Goal: Browse casually

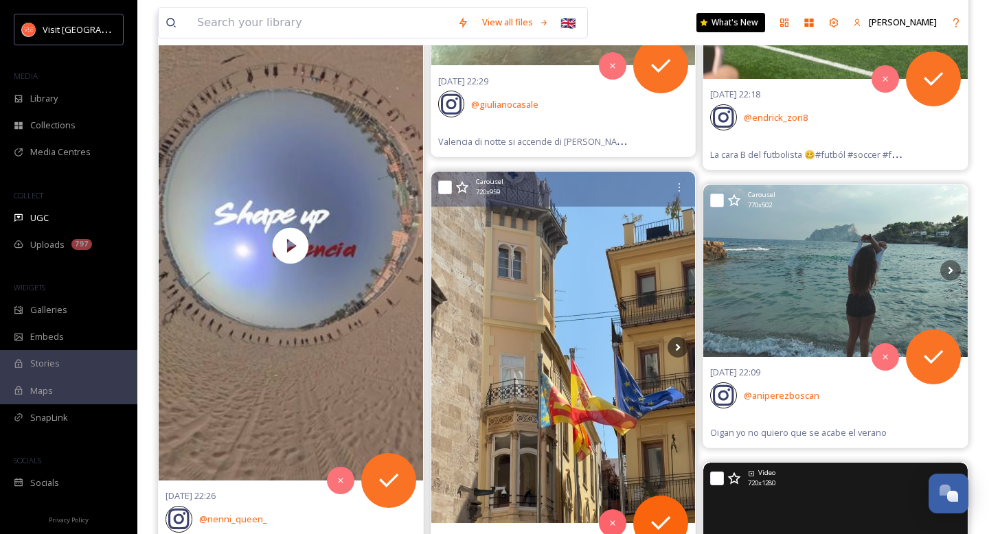
scroll to position [4224, 0]
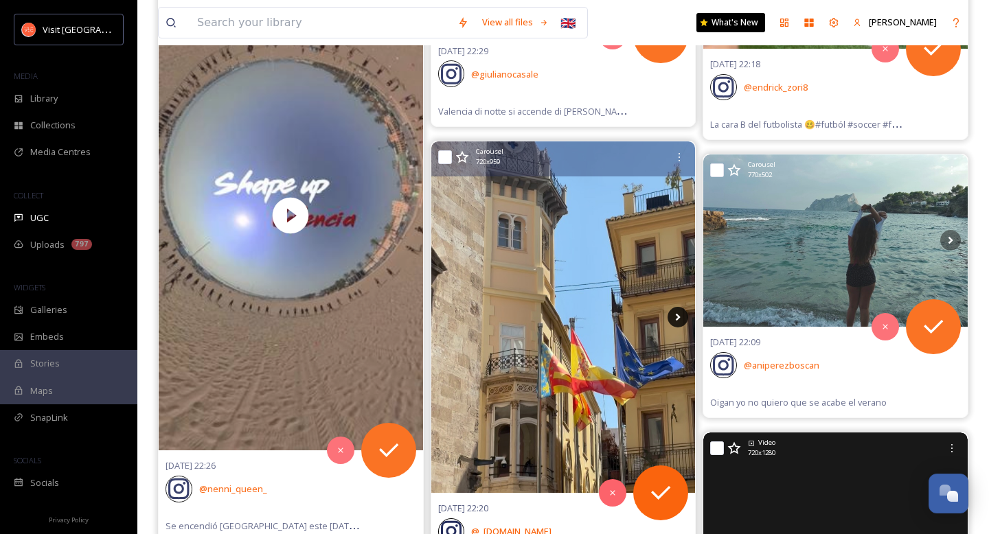
click at [676, 320] on icon at bounding box center [678, 318] width 5 height 8
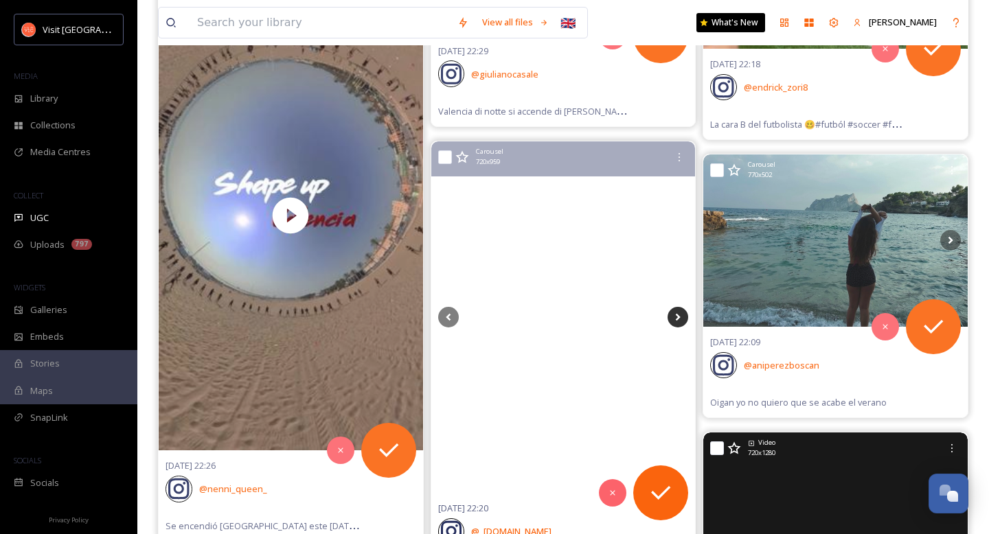
click at [676, 320] on icon at bounding box center [678, 318] width 5 height 8
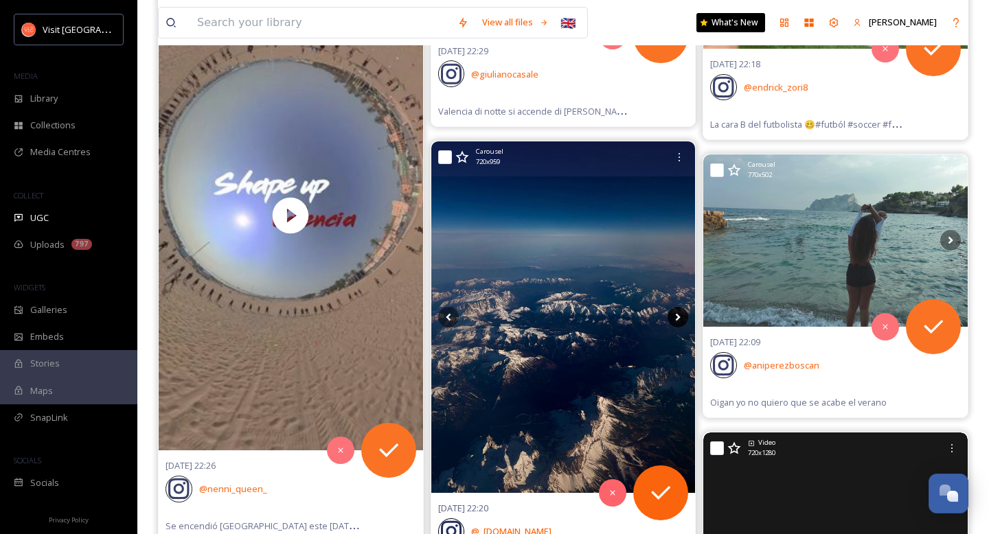
click at [676, 320] on icon at bounding box center [678, 318] width 5 height 8
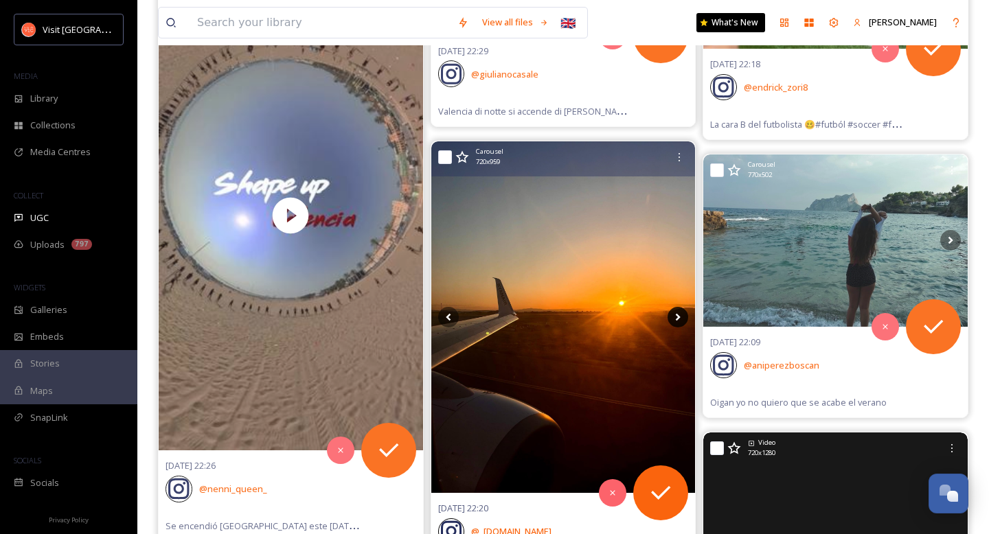
click at [676, 320] on icon at bounding box center [678, 318] width 5 height 8
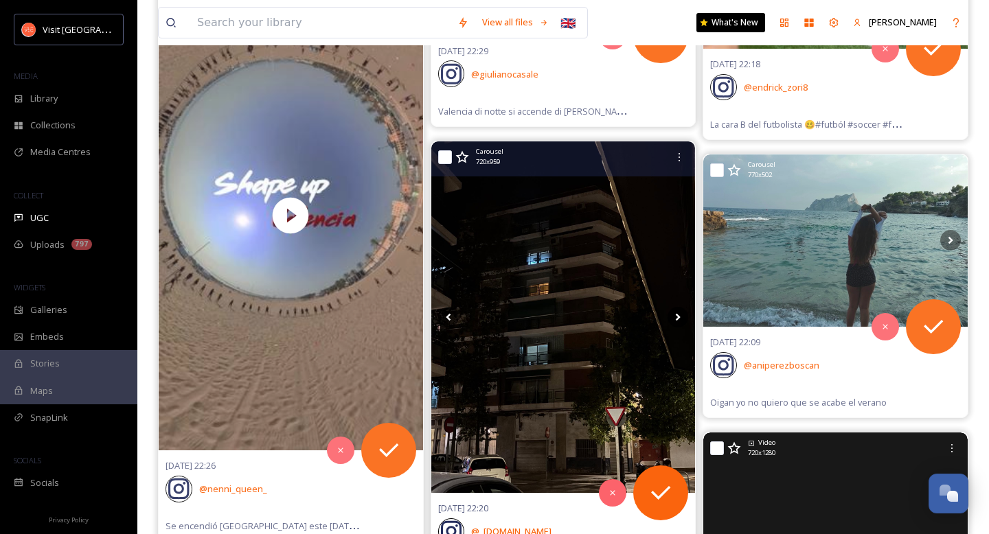
click at [676, 315] on icon at bounding box center [678, 318] width 5 height 8
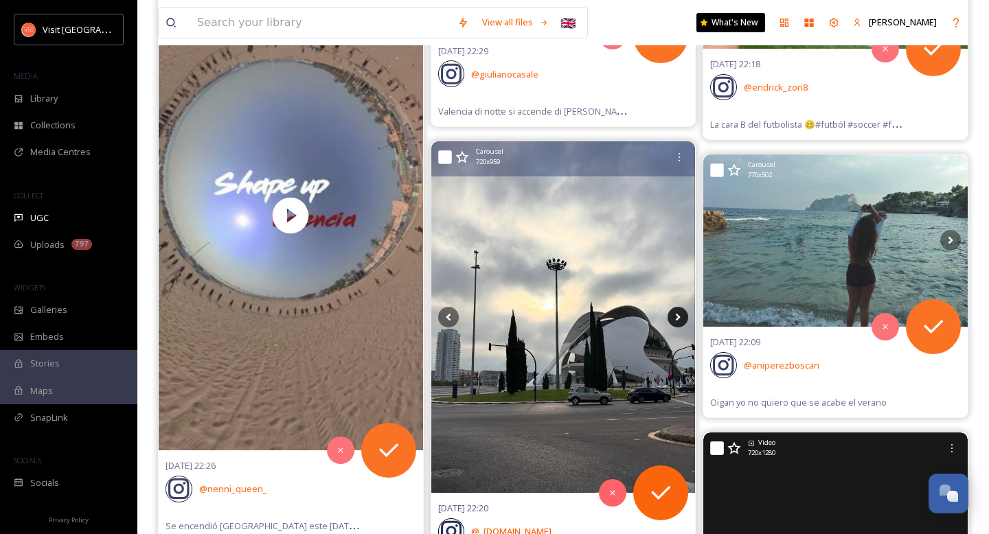
click at [677, 316] on icon at bounding box center [678, 318] width 5 height 8
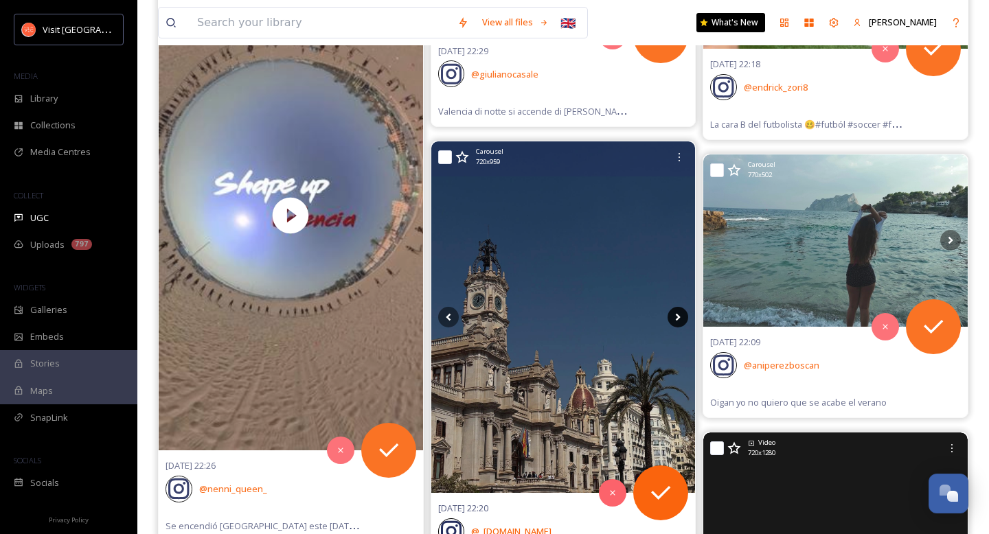
click at [677, 316] on icon at bounding box center [678, 318] width 5 height 8
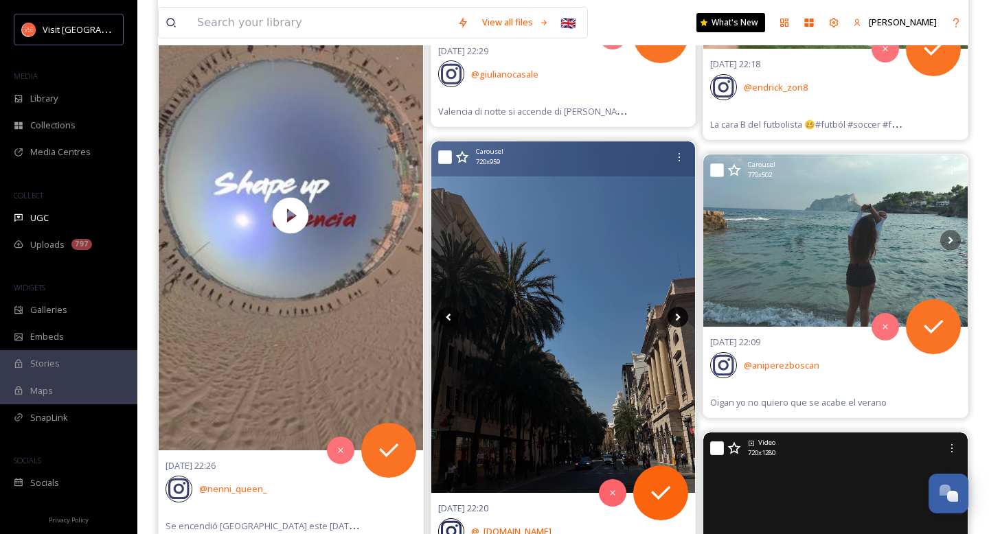
click at [677, 316] on icon at bounding box center [678, 318] width 5 height 8
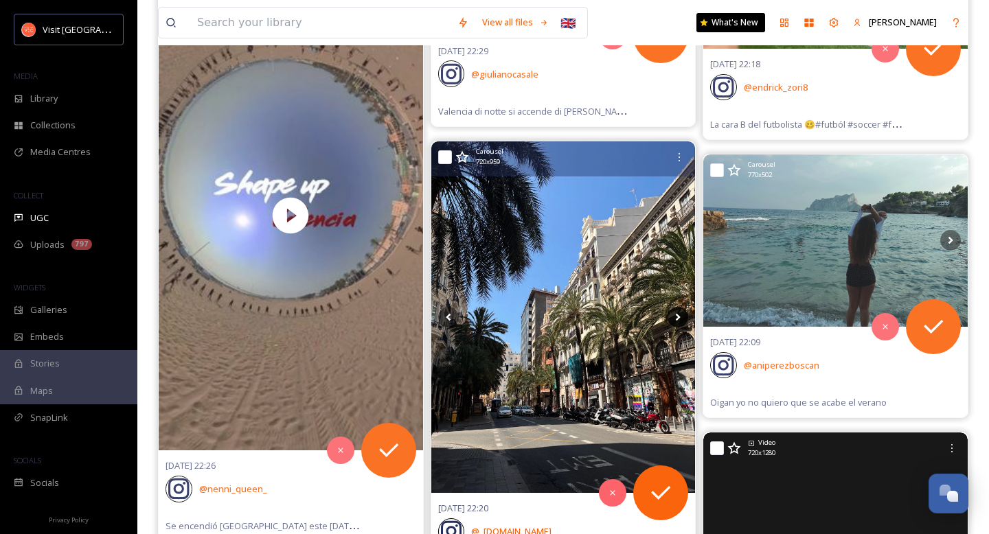
click at [677, 316] on icon at bounding box center [678, 318] width 5 height 8
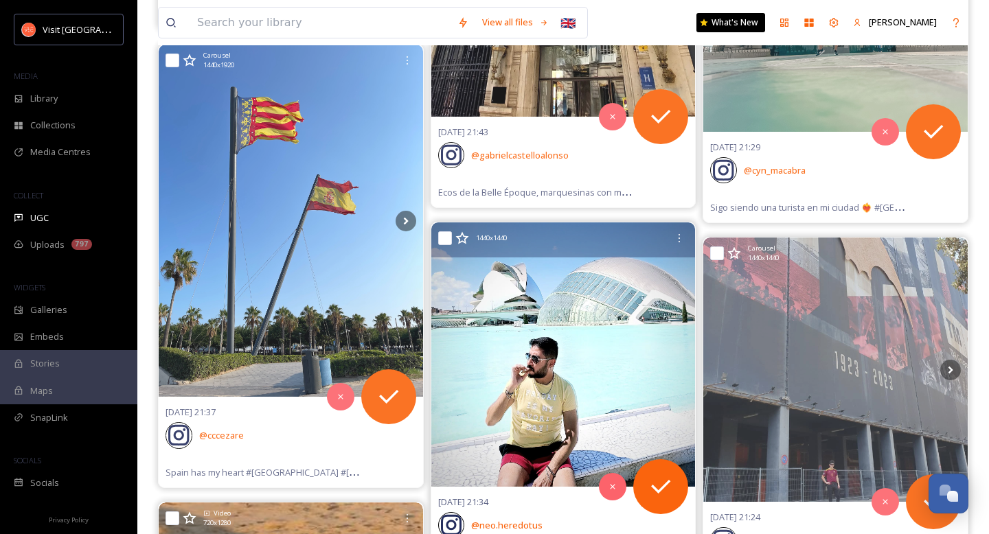
scroll to position [6009, 0]
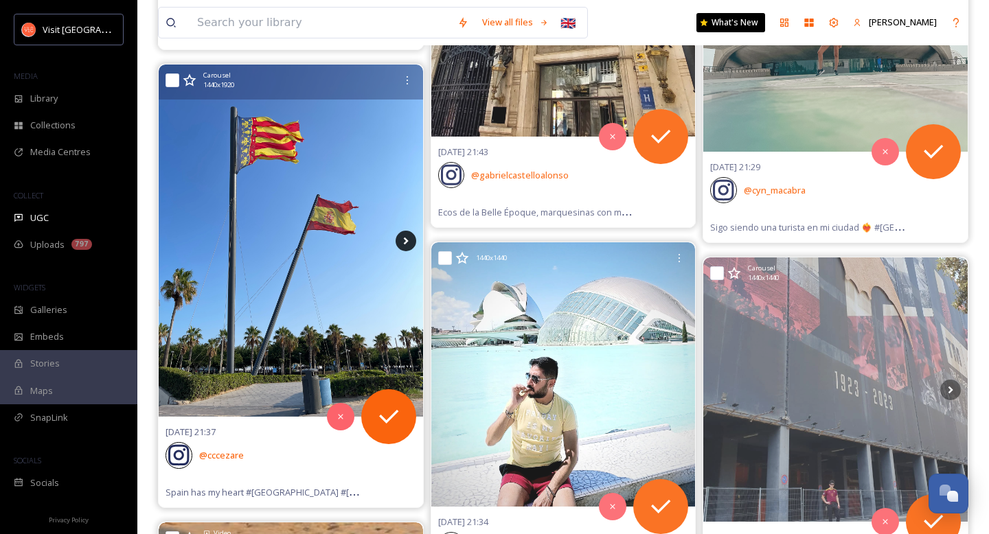
click at [407, 245] on icon at bounding box center [406, 241] width 21 height 21
click at [405, 239] on icon at bounding box center [405, 241] width 5 height 8
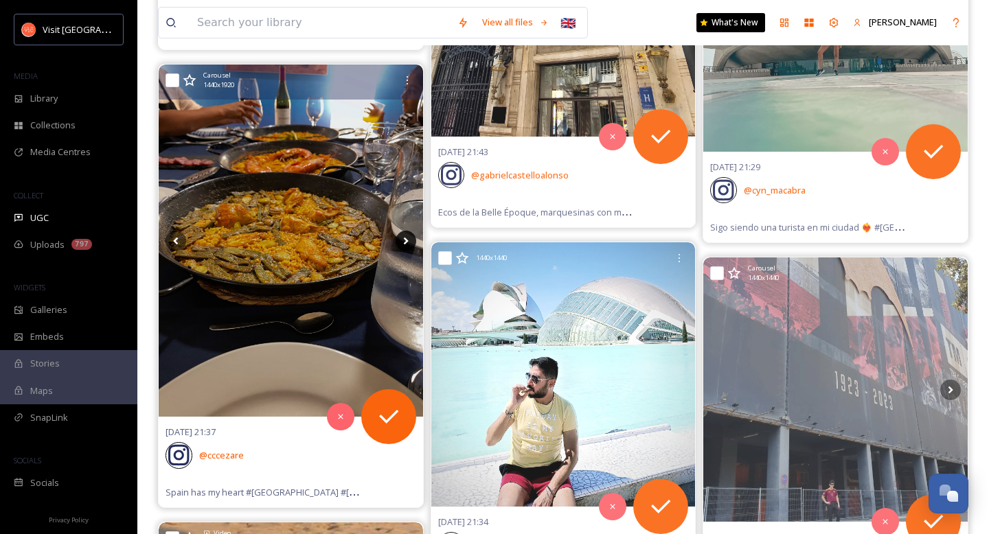
click at [405, 239] on icon at bounding box center [405, 241] width 5 height 8
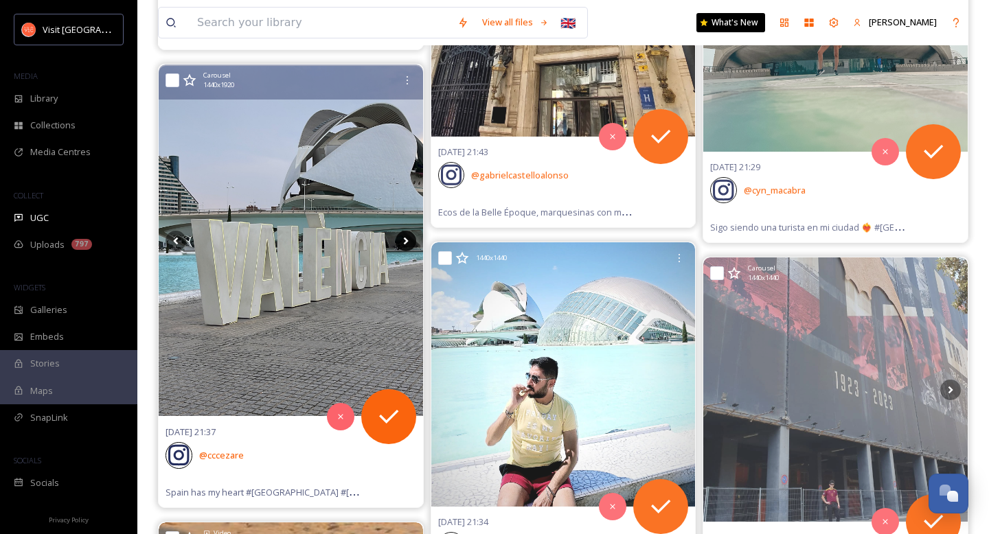
click at [405, 239] on icon at bounding box center [405, 241] width 5 height 8
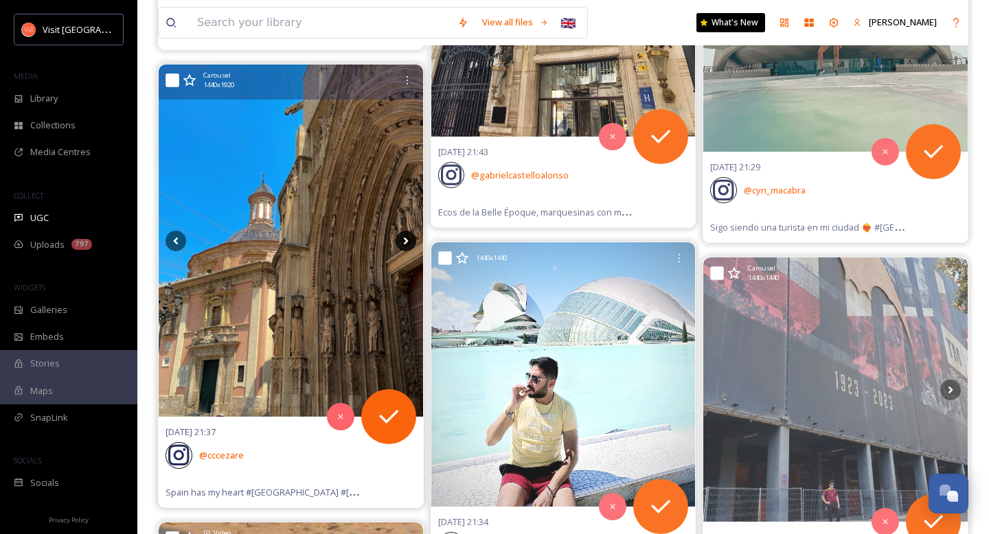
click at [405, 239] on icon at bounding box center [405, 241] width 5 height 8
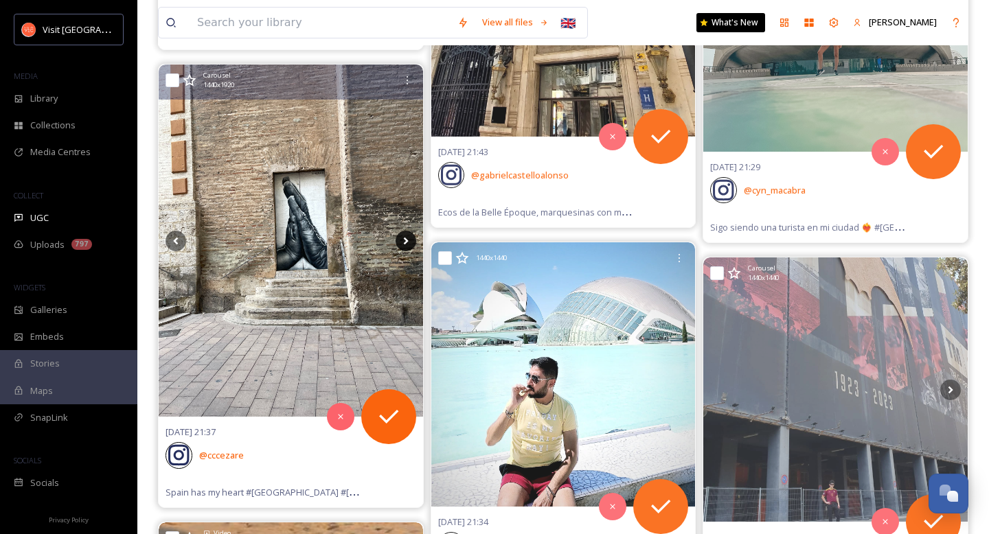
click at [405, 239] on icon at bounding box center [405, 241] width 5 height 8
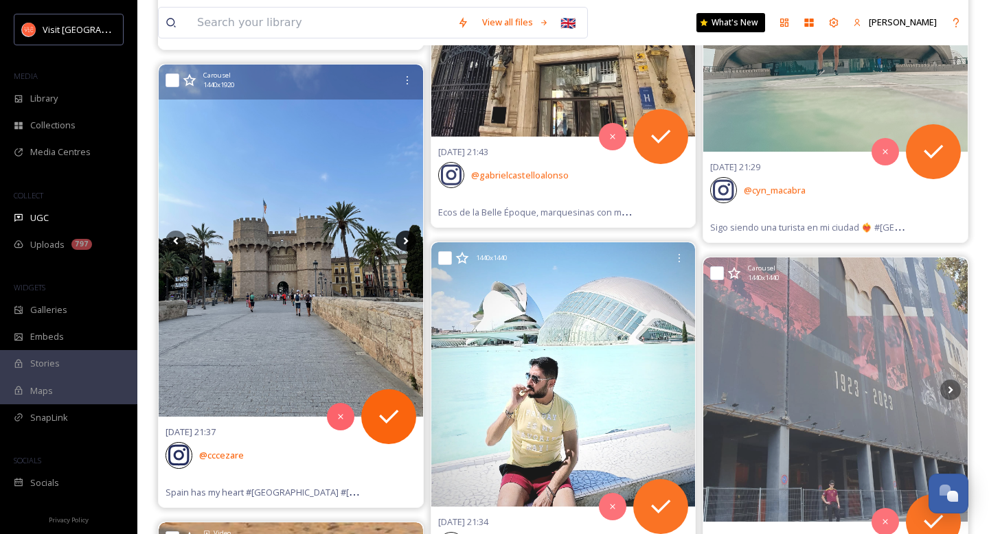
click at [405, 239] on icon at bounding box center [405, 241] width 5 height 8
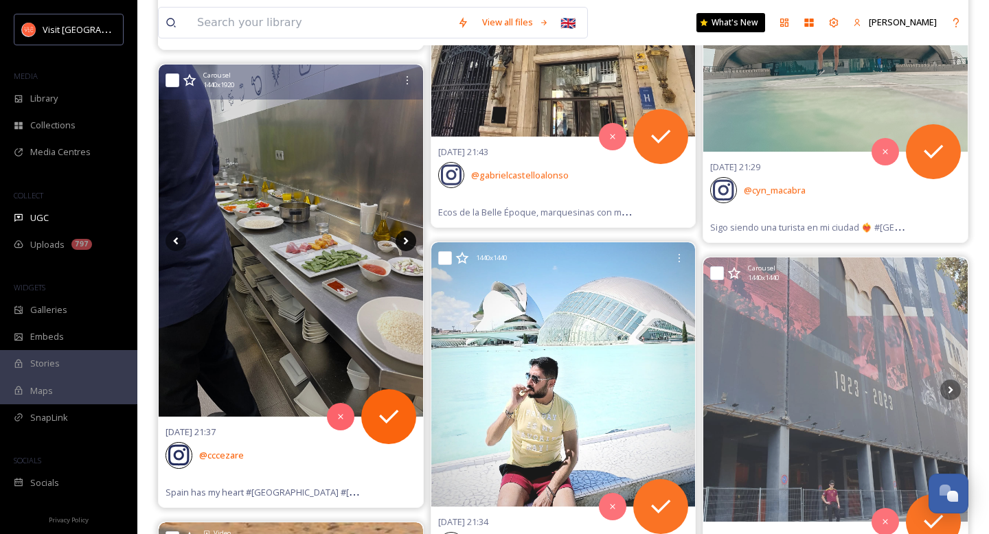
click at [405, 239] on icon at bounding box center [405, 241] width 5 height 8
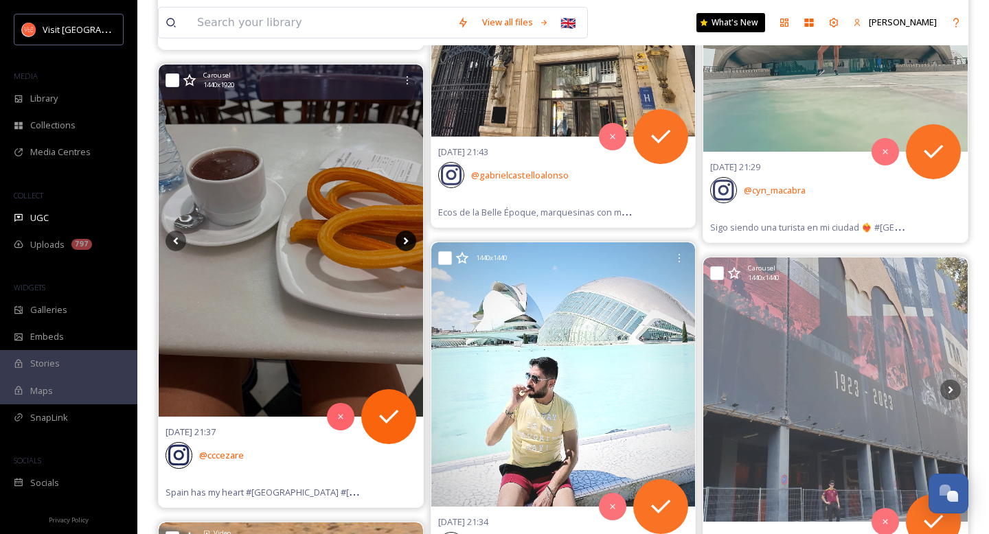
click at [406, 245] on icon at bounding box center [406, 241] width 21 height 21
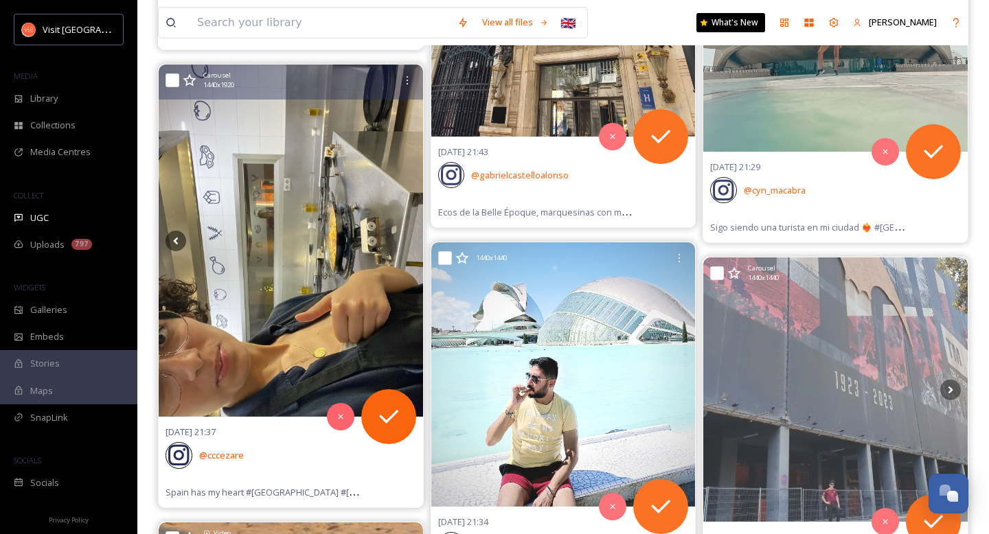
click at [406, 245] on icon at bounding box center [406, 241] width 21 height 21
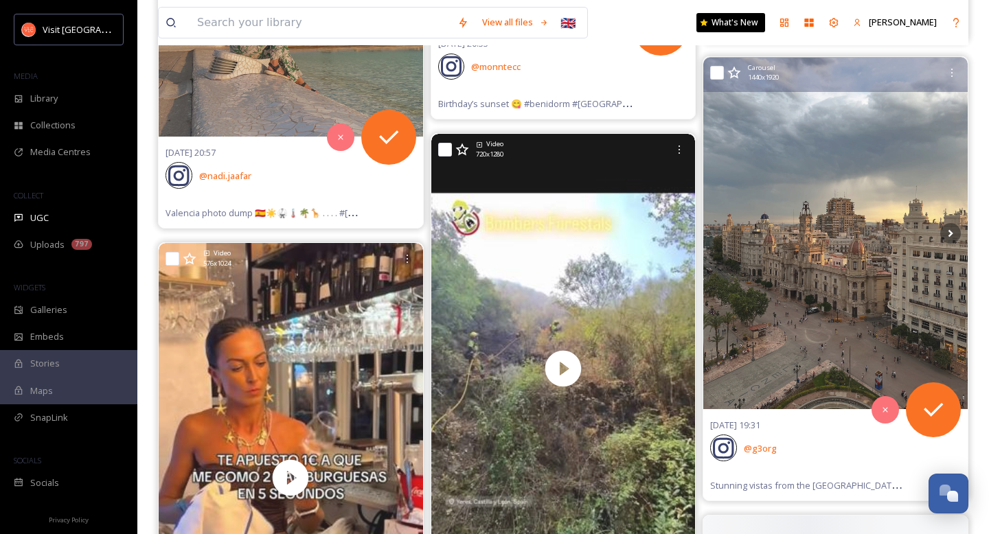
scroll to position [9251, 0]
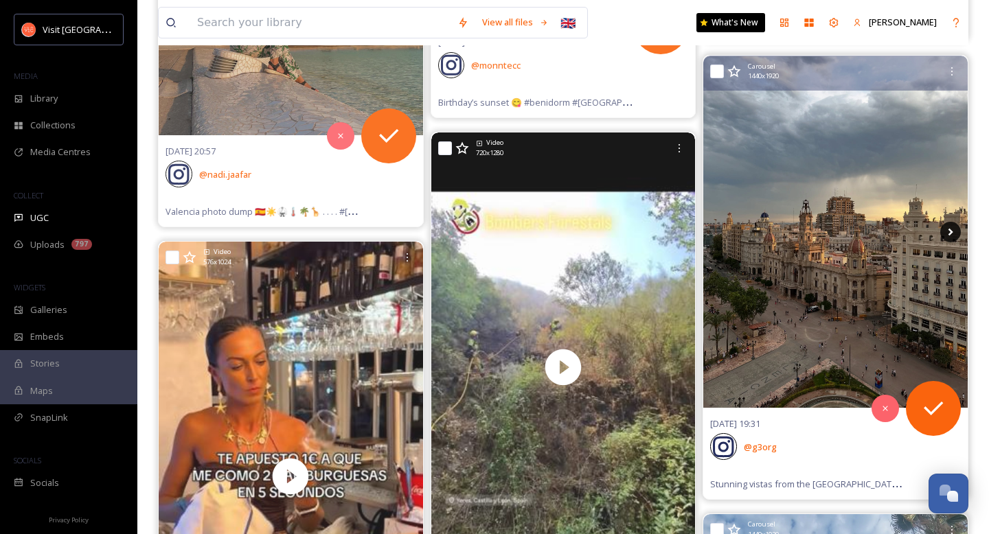
click at [948, 231] on icon at bounding box center [950, 232] width 21 height 21
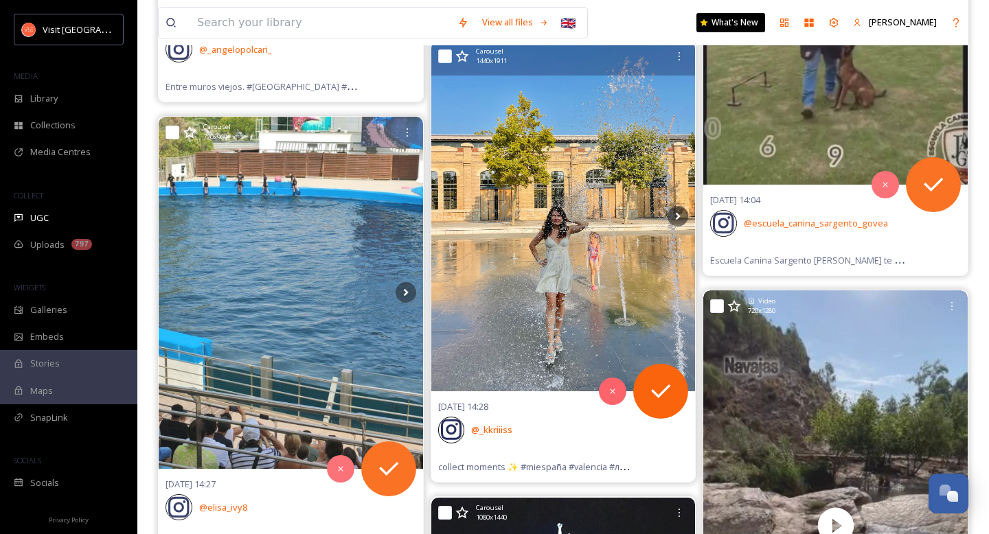
scroll to position [15237, 0]
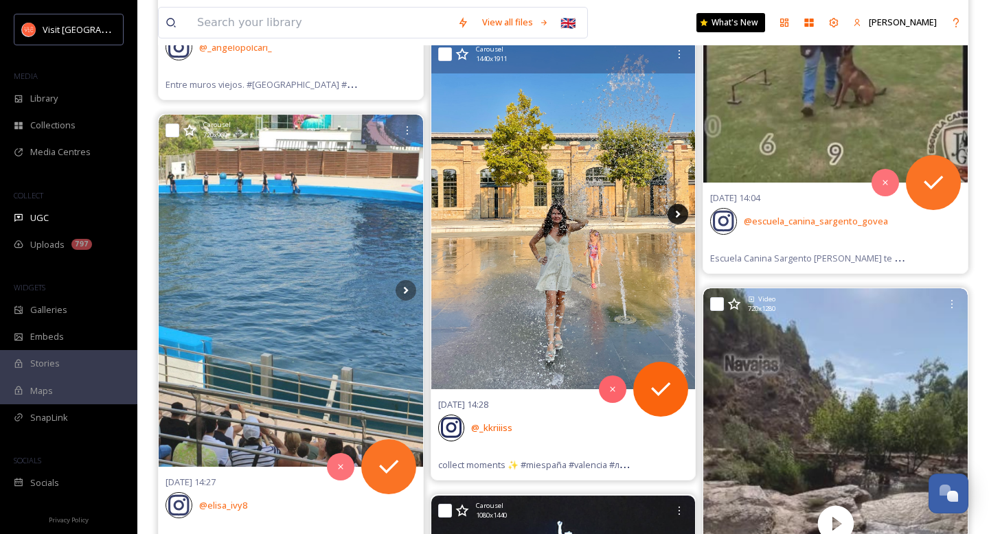
click at [679, 216] on icon at bounding box center [677, 214] width 21 height 21
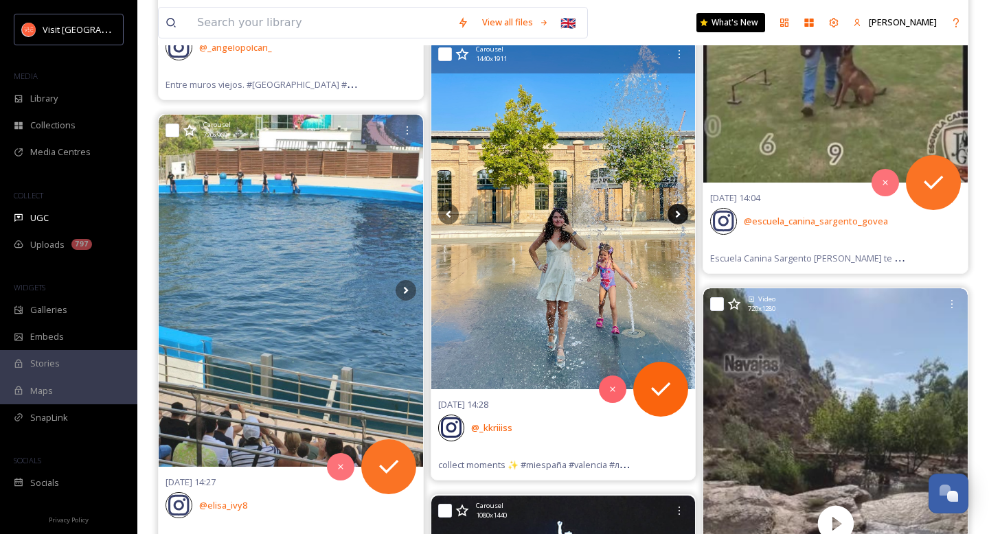
click at [679, 216] on icon at bounding box center [677, 214] width 21 height 21
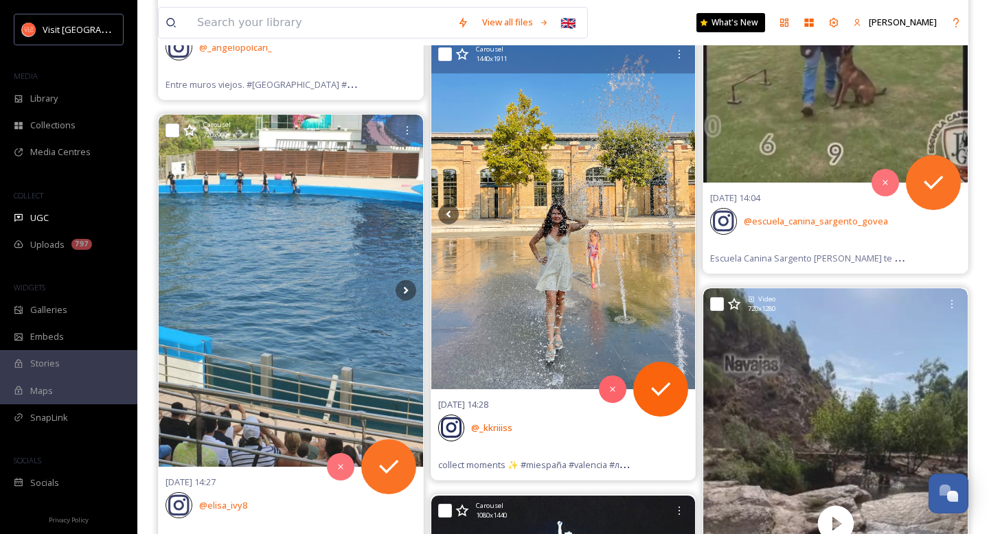
click at [679, 216] on icon at bounding box center [677, 214] width 21 height 21
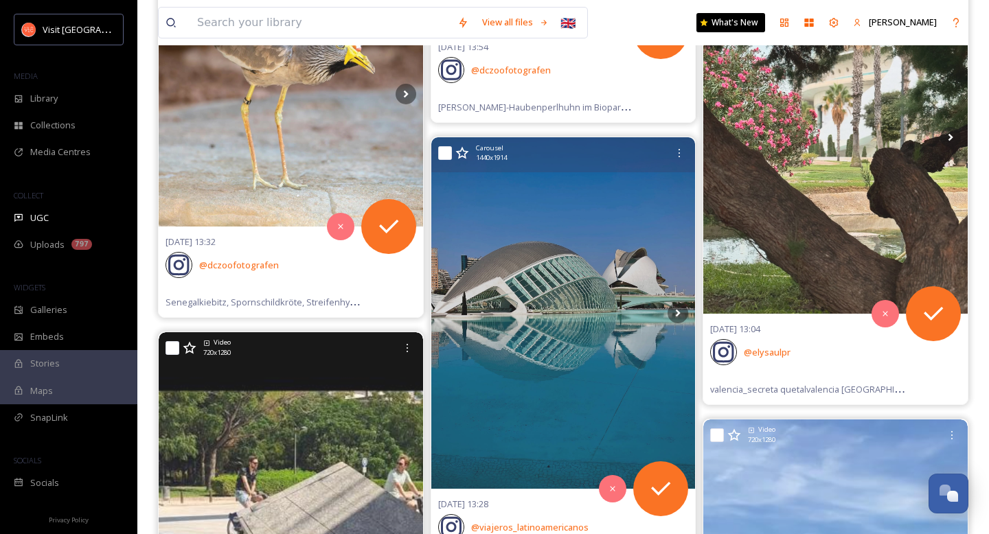
scroll to position [17198, 0]
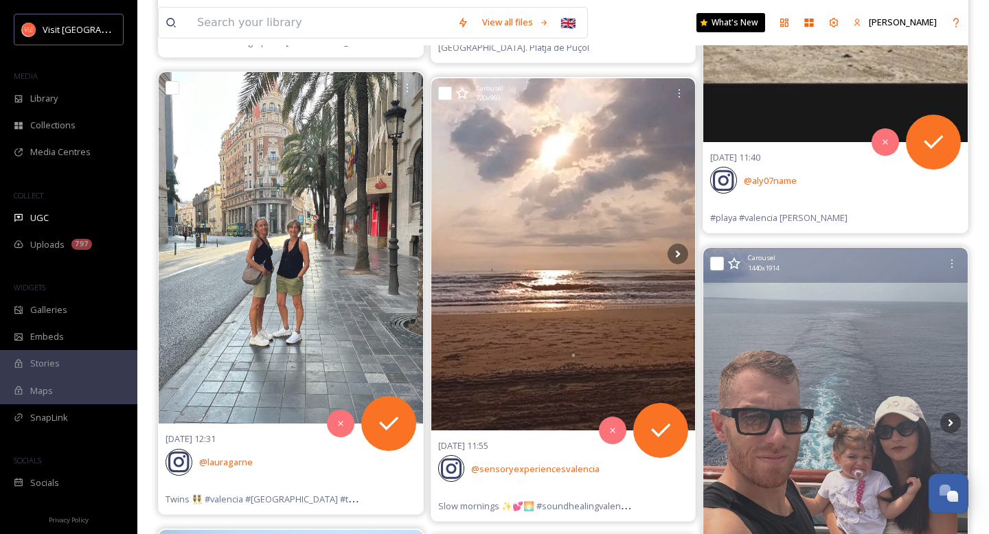
scroll to position [19224, 0]
